Goal: Task Accomplishment & Management: Use online tool/utility

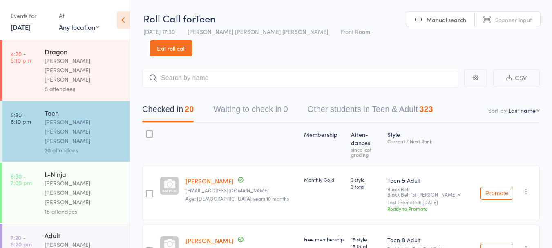
click at [193, 40] on link "Exit roll call" at bounding box center [171, 48] width 43 height 16
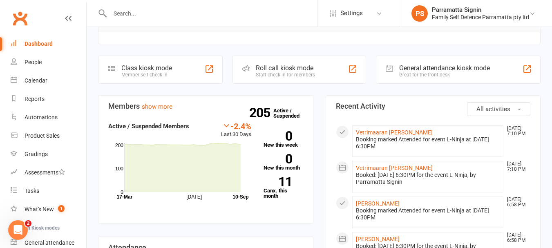
scroll to position [124, 0]
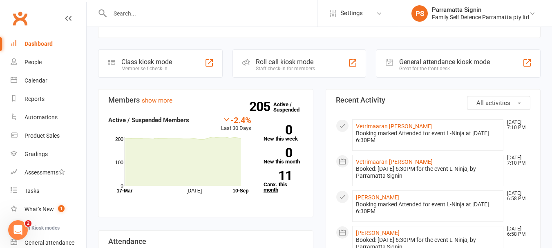
click at [276, 171] on link "11 Canx. this month" at bounding box center [284, 182] width 40 height 22
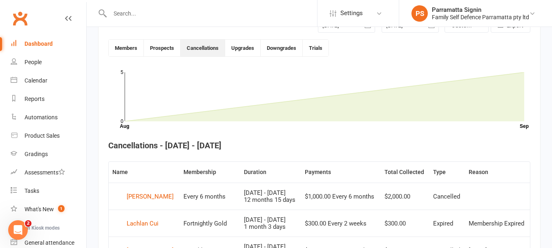
scroll to position [223, 0]
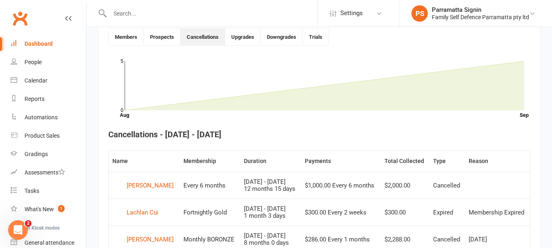
click at [27, 47] on link "Dashboard" at bounding box center [49, 44] width 76 height 18
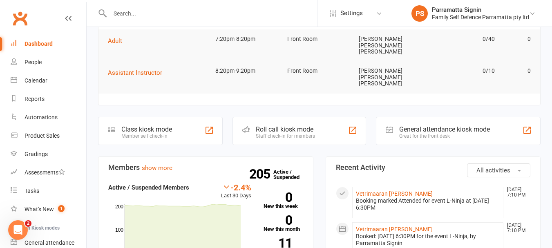
scroll to position [58, 0]
click at [282, 236] on strong "11" at bounding box center [278, 242] width 29 height 12
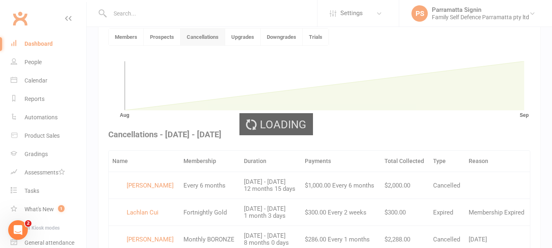
scroll to position [223, 0]
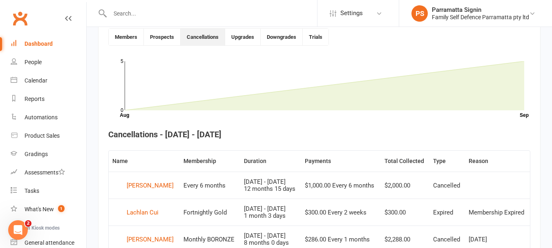
click at [43, 49] on link "Dashboard" at bounding box center [49, 44] width 76 height 18
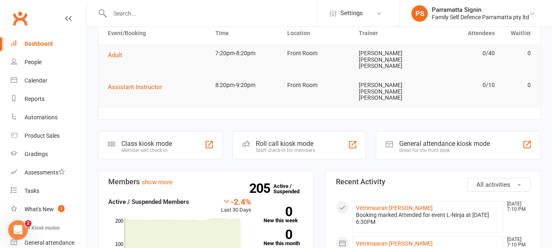
scroll to position [47, 0]
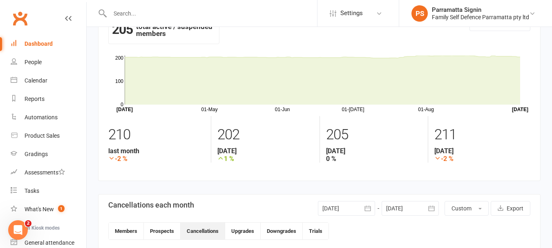
scroll to position [15, 0]
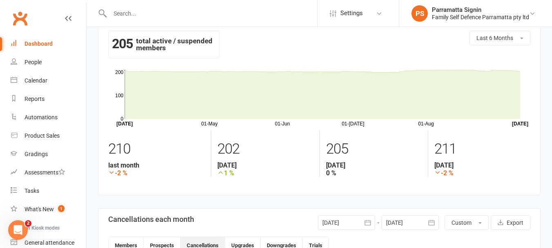
click at [36, 52] on link "Dashboard" at bounding box center [49, 44] width 76 height 18
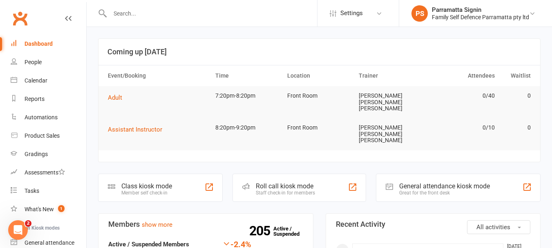
click at [295, 190] on div "Staff check-in for members" at bounding box center [285, 193] width 59 height 6
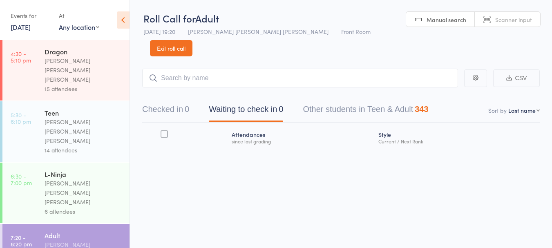
click at [184, 101] on button "Checked in 0" at bounding box center [165, 112] width 47 height 22
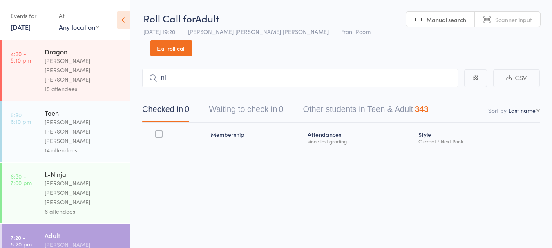
type input "n"
click at [193, 40] on link "Exit roll call" at bounding box center [171, 48] width 43 height 16
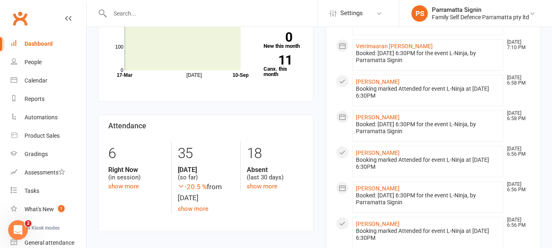
scroll to position [238, 0]
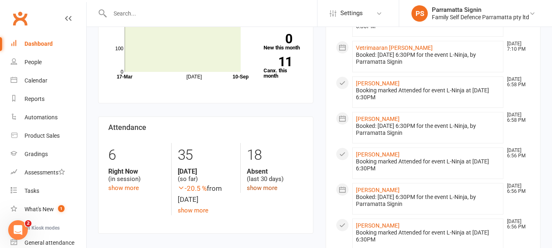
click at [257, 184] on link "show more" at bounding box center [262, 187] width 31 height 7
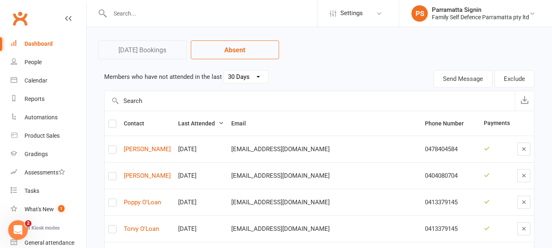
scroll to position [29, 0]
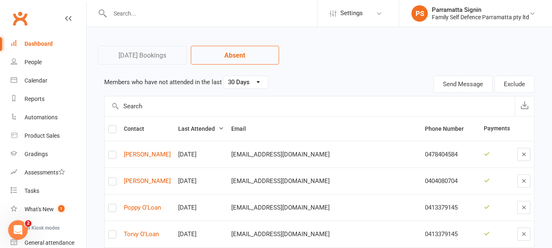
click at [250, 83] on select "30 Days 15 Days 7 Days" at bounding box center [246, 82] width 44 height 12
click at [224, 76] on select "30 Days 15 Days 7 Days" at bounding box center [246, 82] width 44 height 12
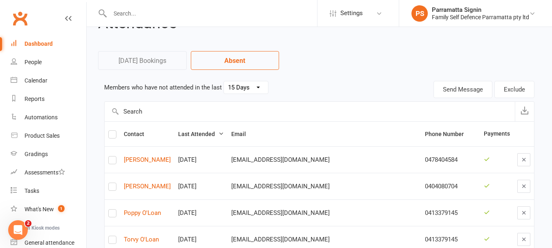
scroll to position [0, 0]
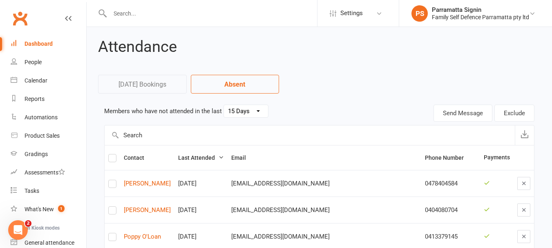
click at [251, 110] on select "30 Days 15 Days 7 Days" at bounding box center [246, 111] width 44 height 12
click at [224, 105] on select "30 Days 15 Days 7 Days" at bounding box center [246, 111] width 44 height 12
click at [251, 115] on select "30 Days 15 Days 7 Days" at bounding box center [246, 111] width 44 height 12
click at [224, 105] on select "30 Days 15 Days 7 Days" at bounding box center [246, 111] width 44 height 12
select select "15"
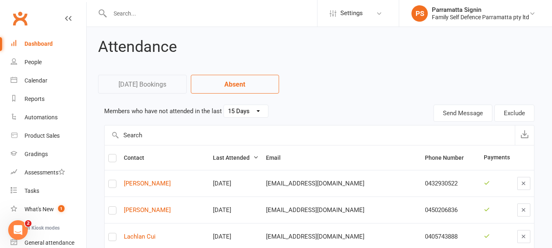
click at [256, 114] on select "30 Days 15 Days 7 Days" at bounding box center [246, 111] width 44 height 12
click at [145, 184] on link "Albraa Alghamdi" at bounding box center [165, 183] width 82 height 7
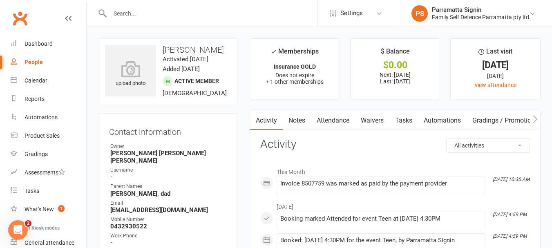
click at [30, 61] on div "People" at bounding box center [34, 62] width 18 height 7
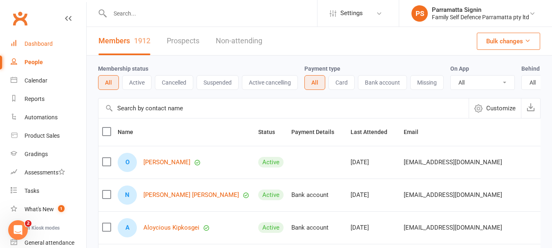
click at [33, 47] on link "Dashboard" at bounding box center [49, 44] width 76 height 18
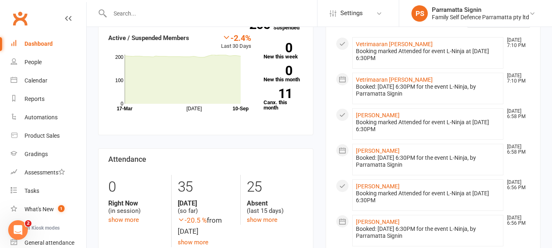
scroll to position [208, 0]
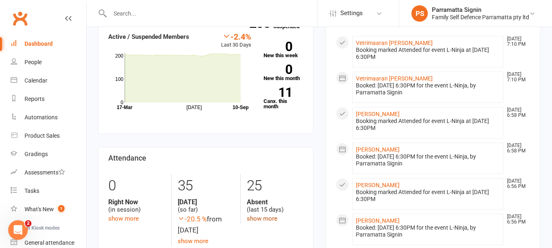
click at [264, 215] on link "show more" at bounding box center [262, 218] width 31 height 7
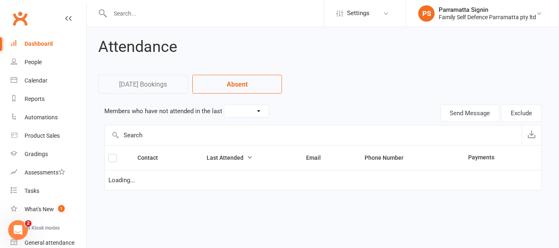
select select "15"
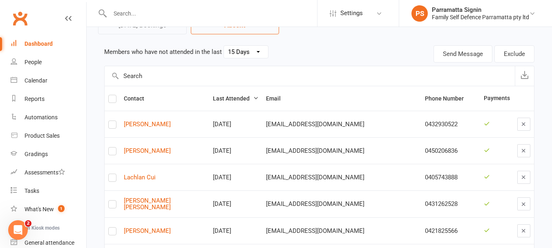
scroll to position [69, 0]
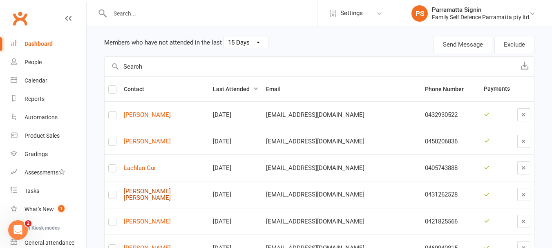
click at [146, 196] on link "Coen Kuhn" at bounding box center [165, 194] width 82 height 13
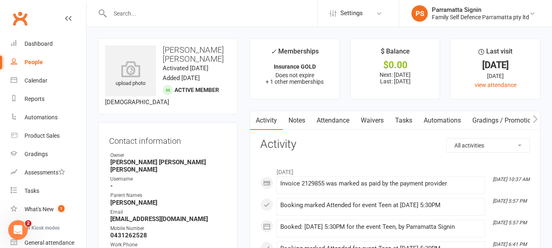
click at [36, 69] on link "People" at bounding box center [49, 62] width 76 height 18
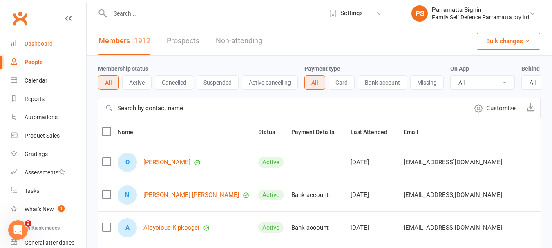
click at [37, 48] on link "Dashboard" at bounding box center [49, 44] width 76 height 18
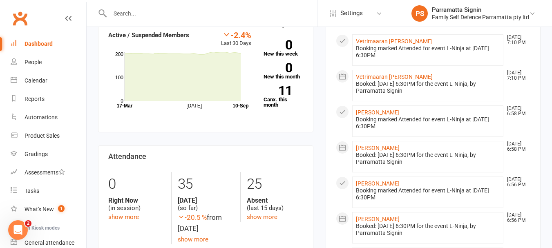
scroll to position [210, 0]
click at [261, 213] on link "show more" at bounding box center [262, 216] width 31 height 7
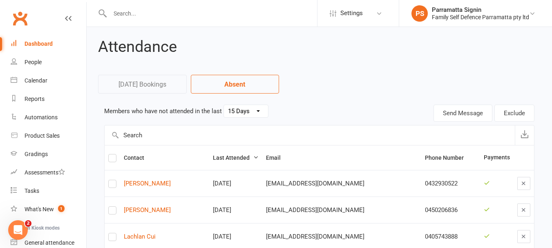
click at [247, 113] on select "30 Days 15 Days 7 Days" at bounding box center [246, 111] width 44 height 12
click at [224, 105] on select "30 Days 15 Days 7 Days" at bounding box center [246, 111] width 44 height 12
select select "7"
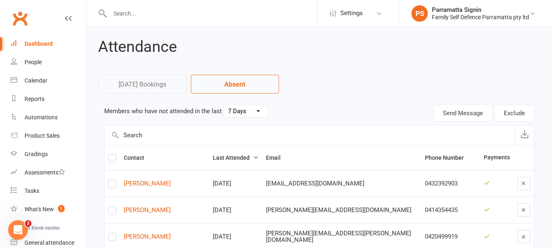
click at [48, 48] on link "Dashboard" at bounding box center [49, 44] width 76 height 18
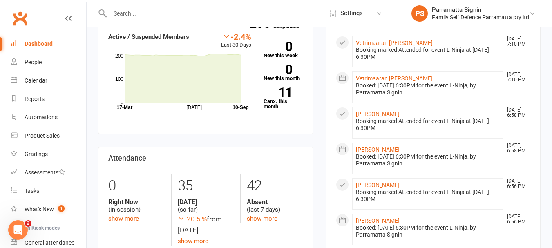
scroll to position [208, 0]
click at [260, 215] on link "show more" at bounding box center [262, 218] width 31 height 7
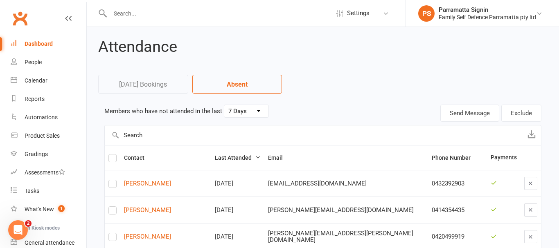
click at [248, 110] on select "30 Days 15 Days 7 Days" at bounding box center [246, 111] width 44 height 12
click at [224, 105] on select "30 Days 15 Days 7 Days" at bounding box center [246, 111] width 44 height 12
select select "30"
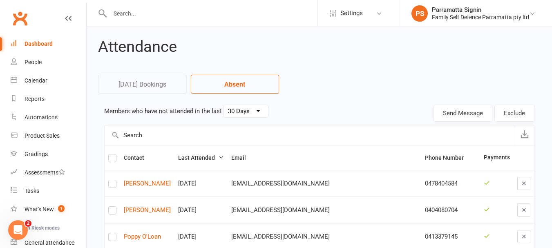
click at [36, 41] on div "Dashboard" at bounding box center [39, 43] width 28 height 7
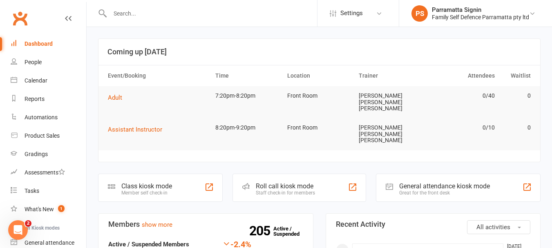
click at [264, 182] on div "Roll call kiosk mode" at bounding box center [285, 186] width 59 height 8
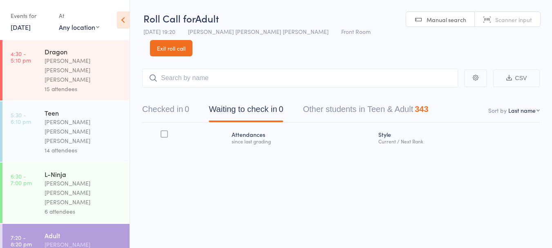
click at [168, 101] on button "Checked in 0" at bounding box center [165, 112] width 47 height 22
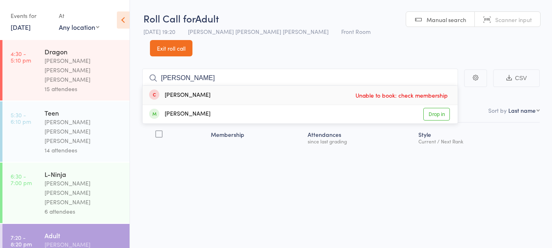
type input "belinda"
click at [432, 108] on link "Drop in" at bounding box center [437, 114] width 27 height 13
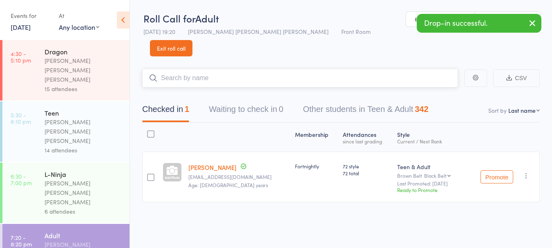
scroll to position [0, 0]
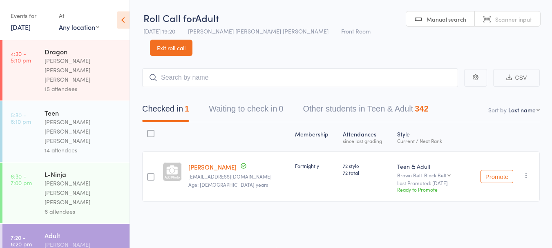
click at [193, 40] on link "Exit roll call" at bounding box center [171, 48] width 43 height 16
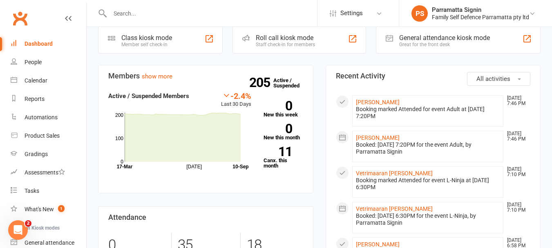
scroll to position [148, 0]
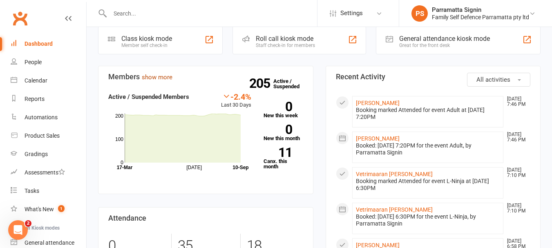
click at [163, 74] on link "show more" at bounding box center [157, 77] width 31 height 7
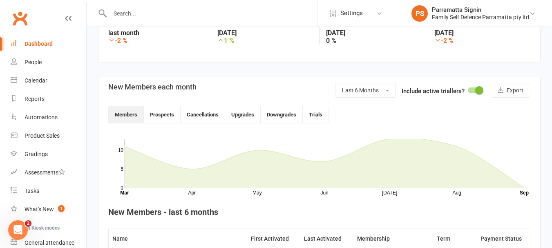
scroll to position [155, 0]
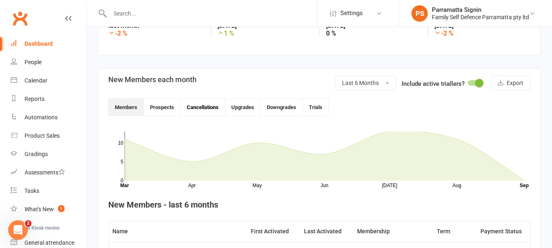
click at [211, 107] on button "Cancellations" at bounding box center [203, 107] width 45 height 17
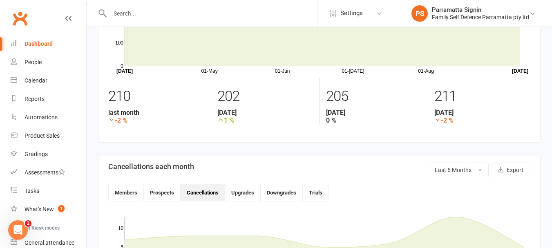
scroll to position [46, 0]
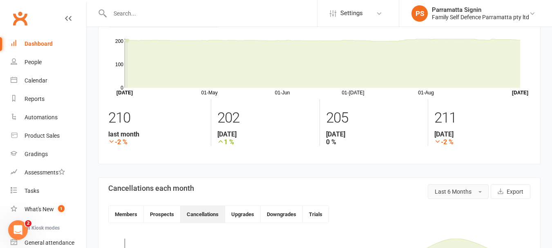
click at [447, 193] on span "Last 6 Months" at bounding box center [453, 191] width 37 height 7
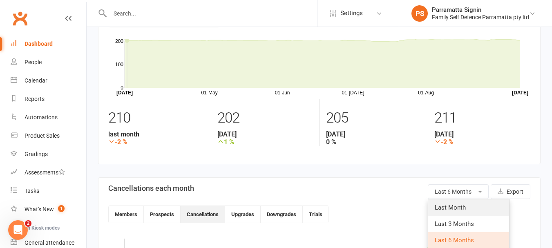
click at [460, 205] on span "Last Month" at bounding box center [450, 207] width 31 height 7
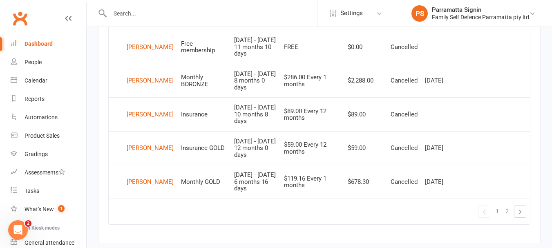
scroll to position [707, 0]
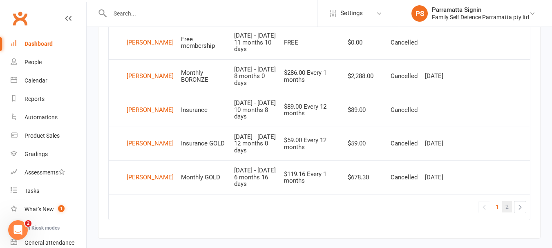
click at [507, 213] on span "2" at bounding box center [507, 206] width 3 height 11
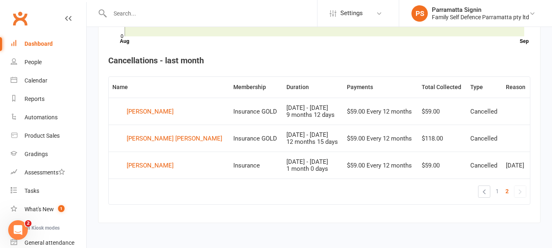
click at [507, 191] on span "2" at bounding box center [507, 191] width 3 height 11
click at [497, 192] on span "1" at bounding box center [497, 191] width 3 height 11
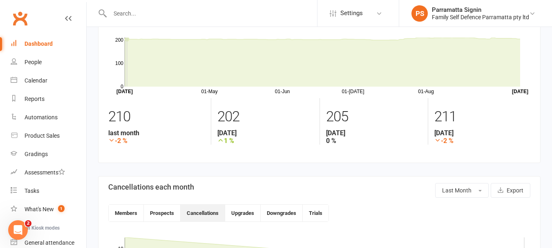
scroll to position [0, 0]
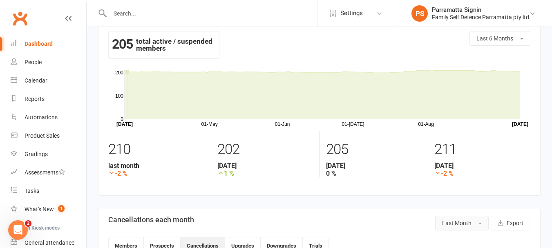
click at [468, 225] on span "Last Month" at bounding box center [456, 223] width 29 height 7
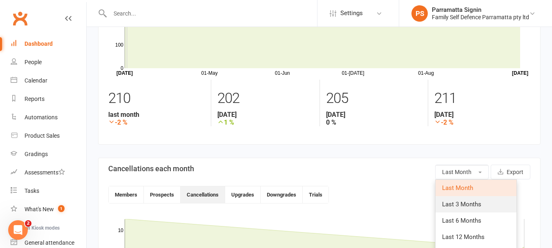
click at [471, 201] on span "Last 3 Months" at bounding box center [461, 204] width 39 height 7
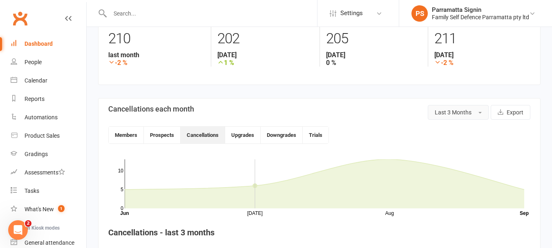
scroll to position [108, 0]
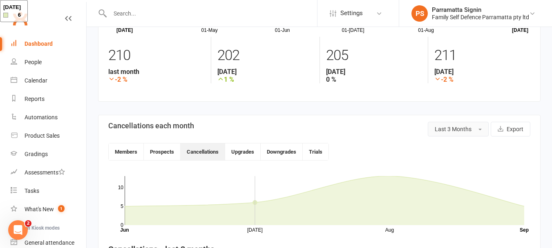
click at [444, 133] on button "Last 3 Months" at bounding box center [458, 129] width 61 height 15
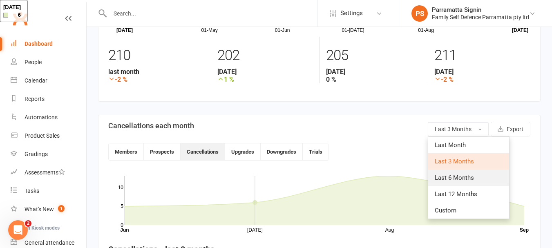
click at [469, 181] on span "Last 6 Months" at bounding box center [454, 177] width 39 height 7
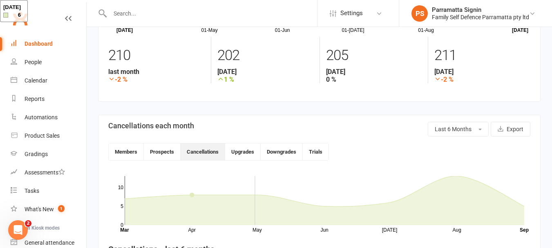
click at [44, 49] on link "Dashboard" at bounding box center [49, 44] width 76 height 18
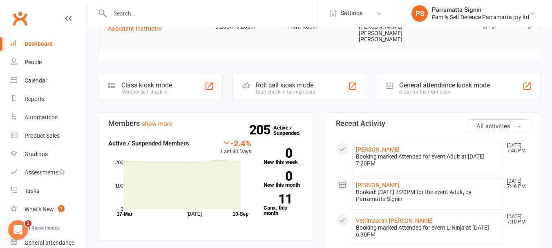
scroll to position [110, 0]
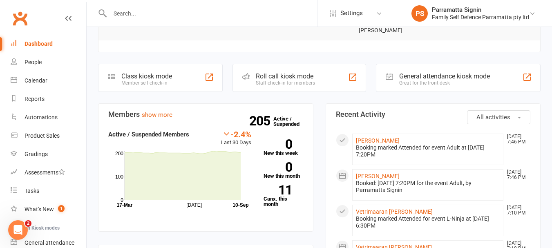
click at [296, 80] on div "Staff check-in for members" at bounding box center [285, 83] width 59 height 6
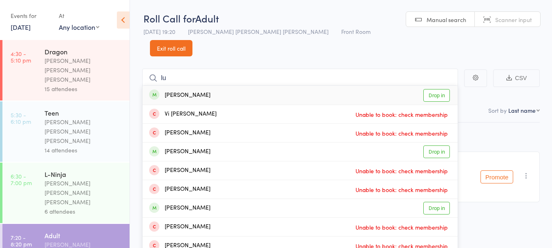
type input "lu"
click at [441, 89] on link "Drop in" at bounding box center [437, 95] width 27 height 13
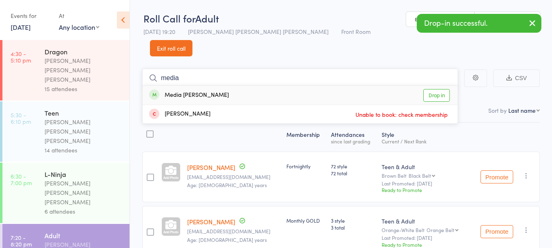
type input "media"
click at [436, 89] on link "Drop in" at bounding box center [437, 95] width 27 height 13
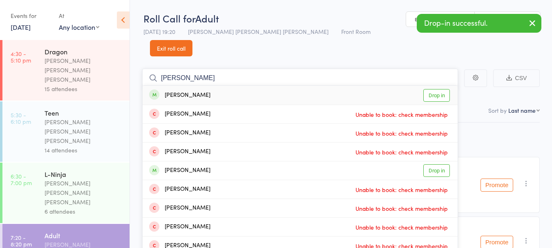
type input "[PERSON_NAME]"
click at [434, 89] on link "Drop in" at bounding box center [437, 95] width 27 height 13
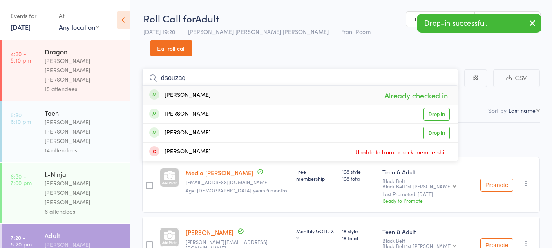
type input "dsouzaq"
click at [436, 108] on link "Drop in" at bounding box center [437, 114] width 27 height 13
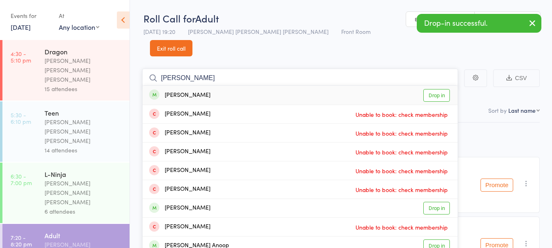
type input "[PERSON_NAME]"
click at [437, 89] on link "Drop in" at bounding box center [437, 95] width 27 height 13
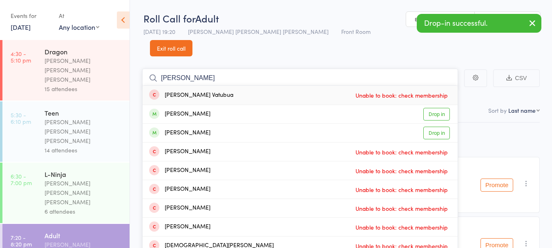
type input "[PERSON_NAME]"
click at [437, 108] on link "Drop in" at bounding box center [437, 114] width 27 height 13
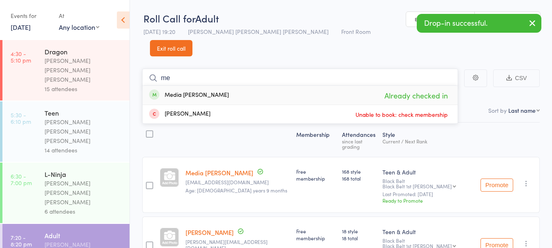
type input "m"
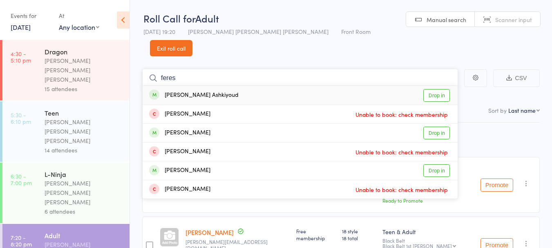
type input "feres"
click at [441, 89] on link "Drop in" at bounding box center [437, 95] width 27 height 13
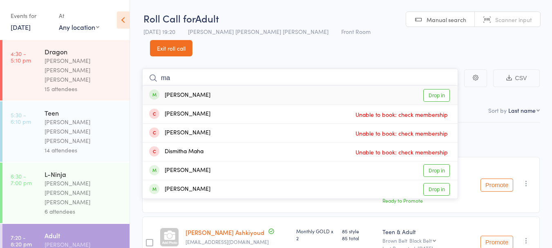
type input "m"
